Goal: Task Accomplishment & Management: Use online tool/utility

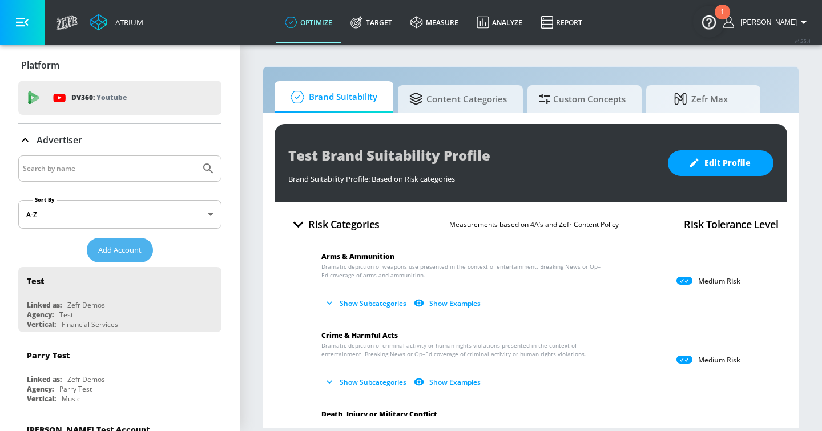
click at [119, 252] on span "Add Account" at bounding box center [119, 249] width 43 height 13
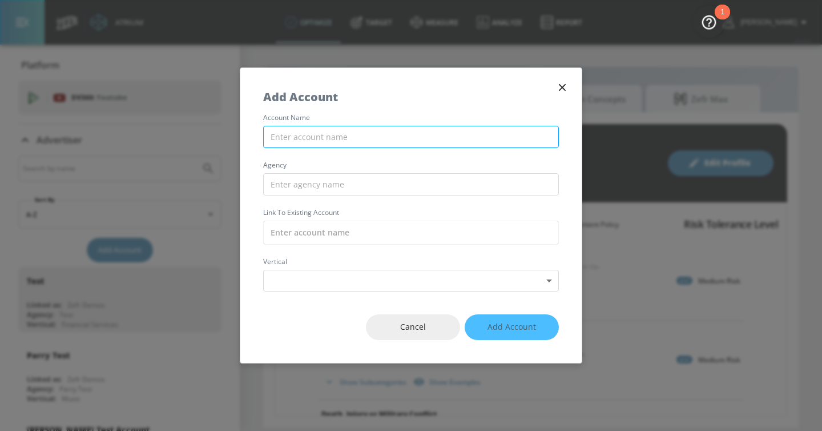
click at [337, 143] on input "text" at bounding box center [411, 137] width 296 height 22
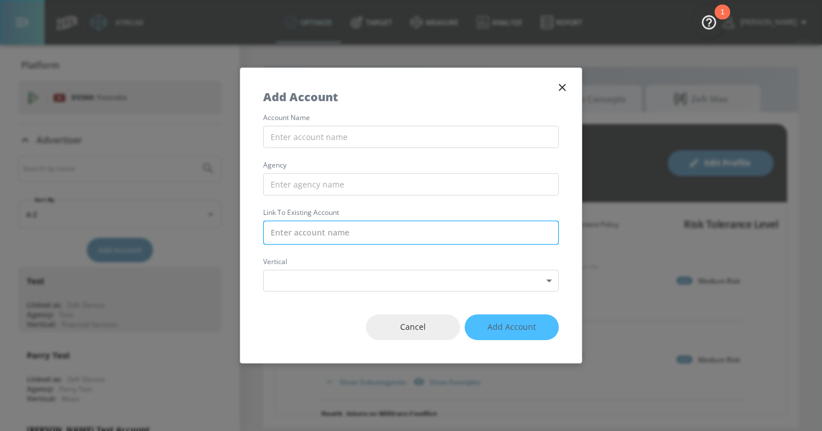
click at [296, 226] on input "text" at bounding box center [411, 232] width 296 height 24
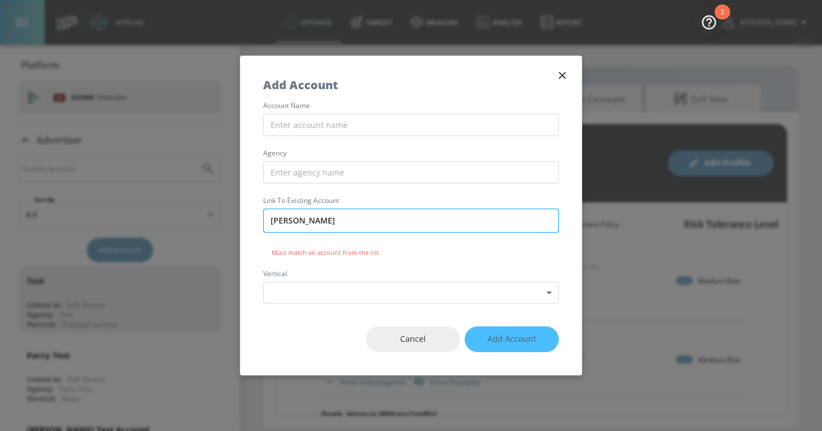
type input "axsome"
